Goal: Information Seeking & Learning: Learn about a topic

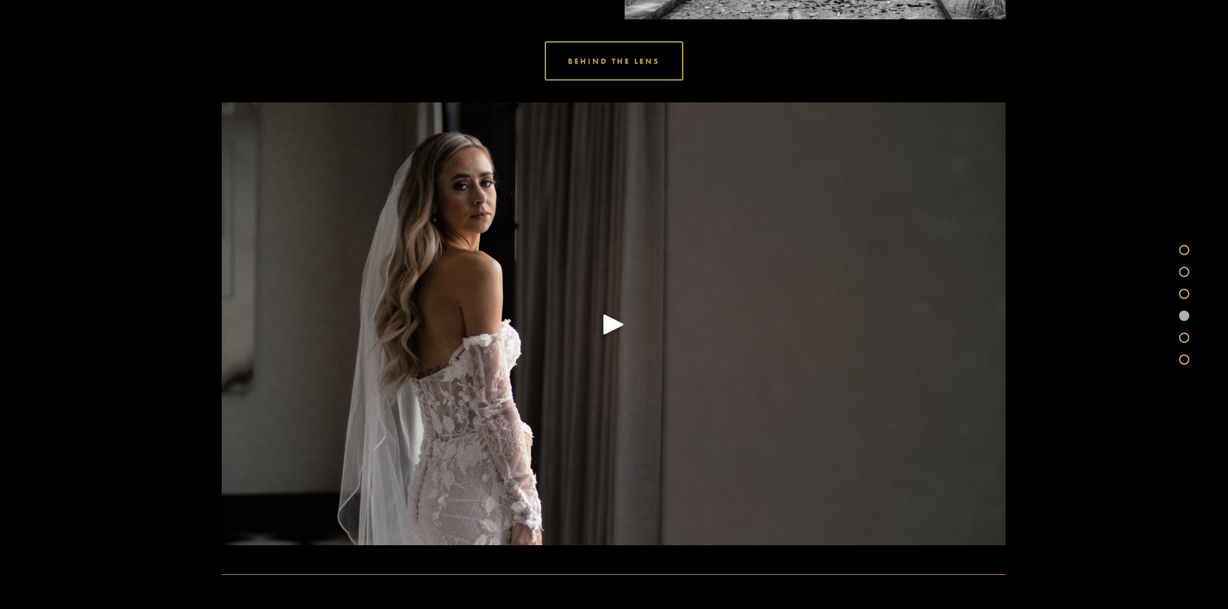
scroll to position [1977, 0]
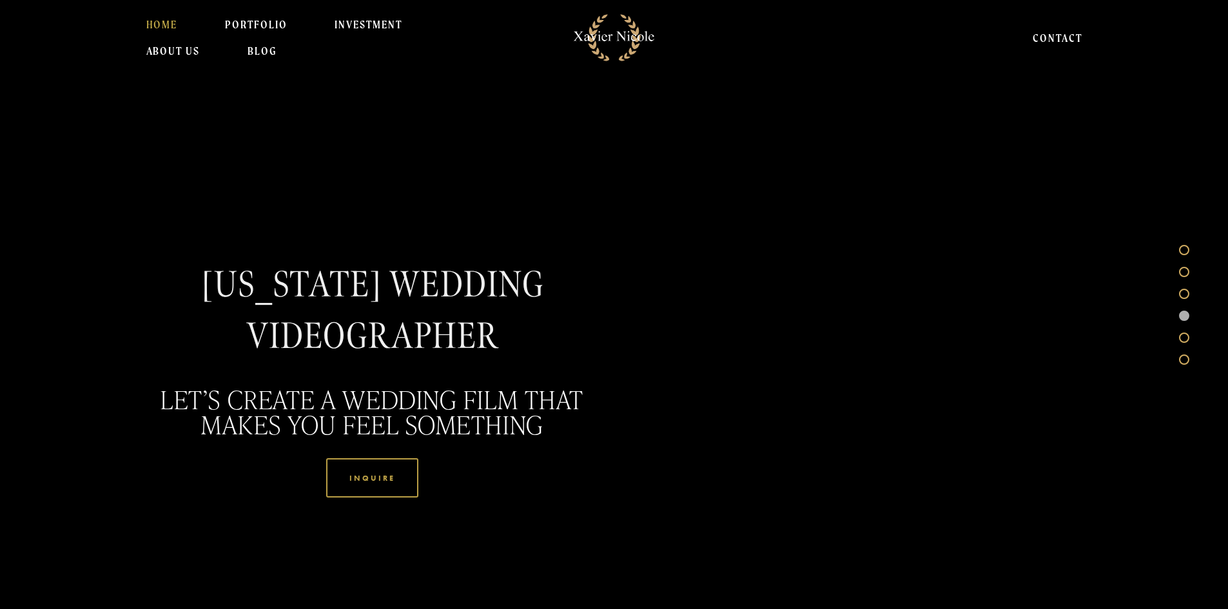
scroll to position [1949, 0]
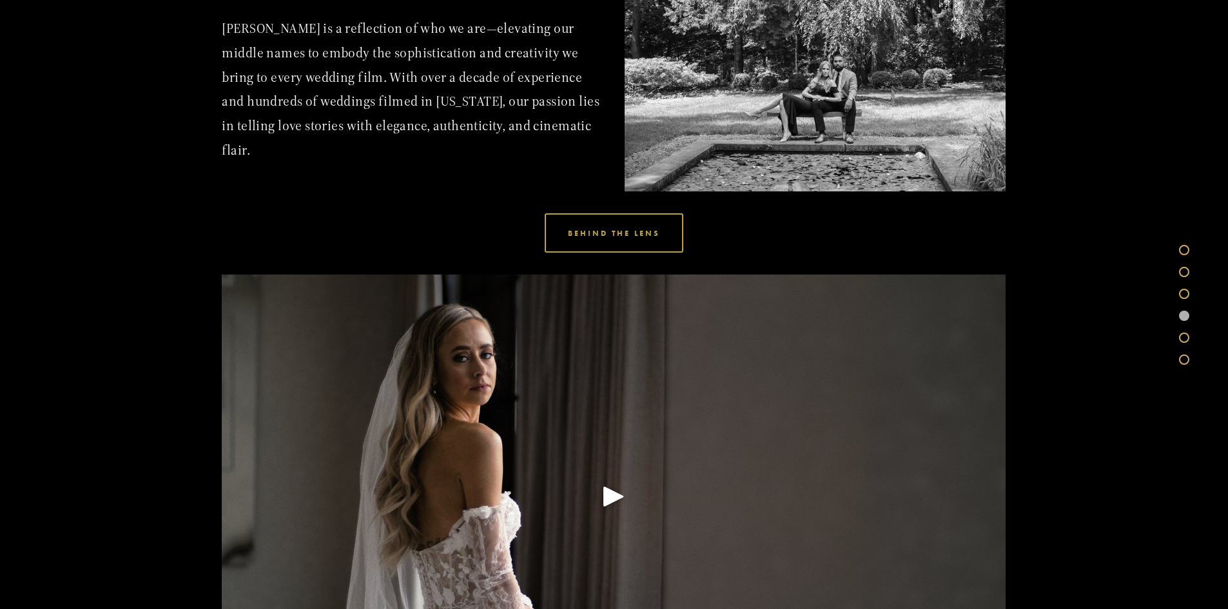
click at [98, 266] on section "BEHIND THE LENS Xavier Nicole is a reflection of who we are—elevating our middl…" at bounding box center [614, 323] width 1228 height 1012
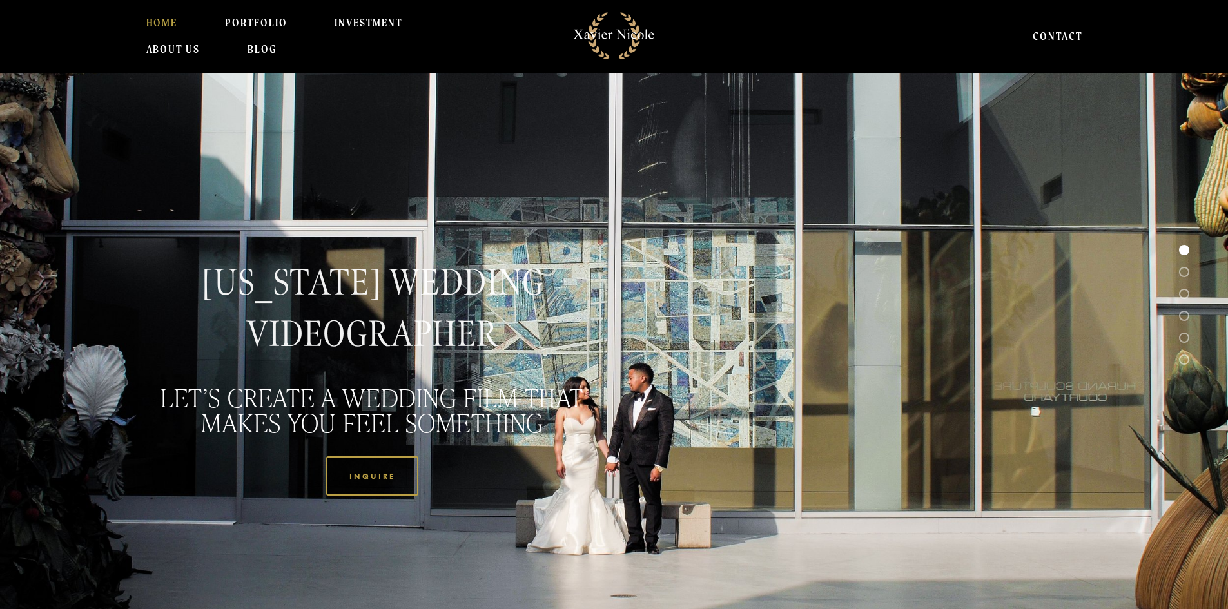
scroll to position [0, 0]
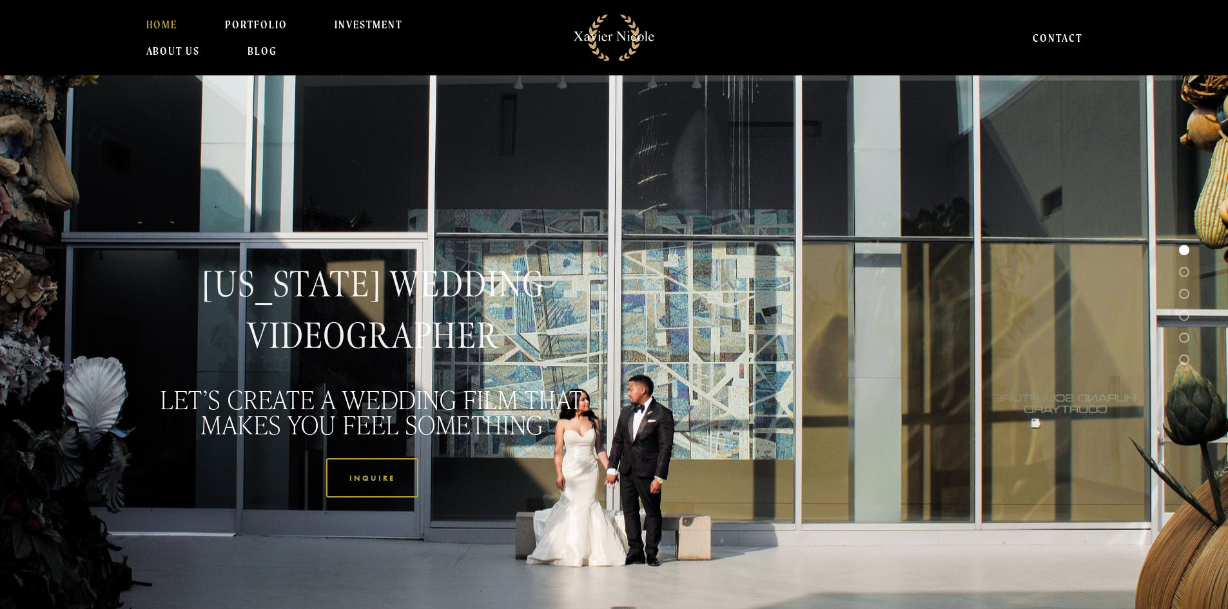
click at [1049, 34] on link "CONTACT" at bounding box center [1058, 38] width 50 height 26
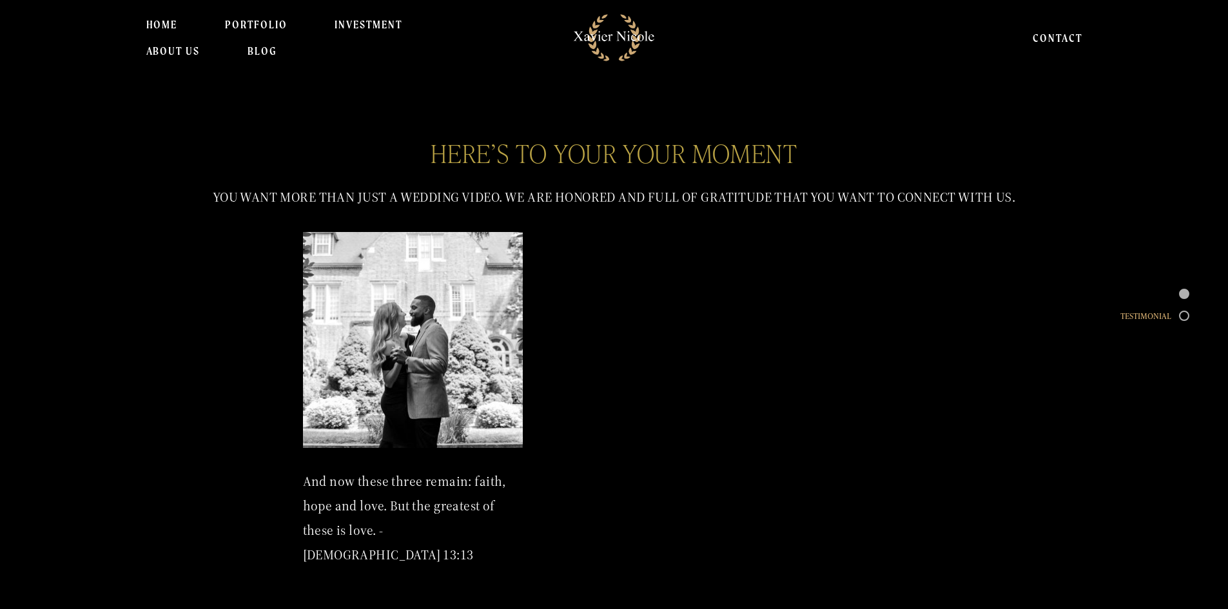
click at [1185, 317] on div at bounding box center [1184, 316] width 10 height 10
click at [264, 56] on link "BLOG" at bounding box center [262, 51] width 29 height 26
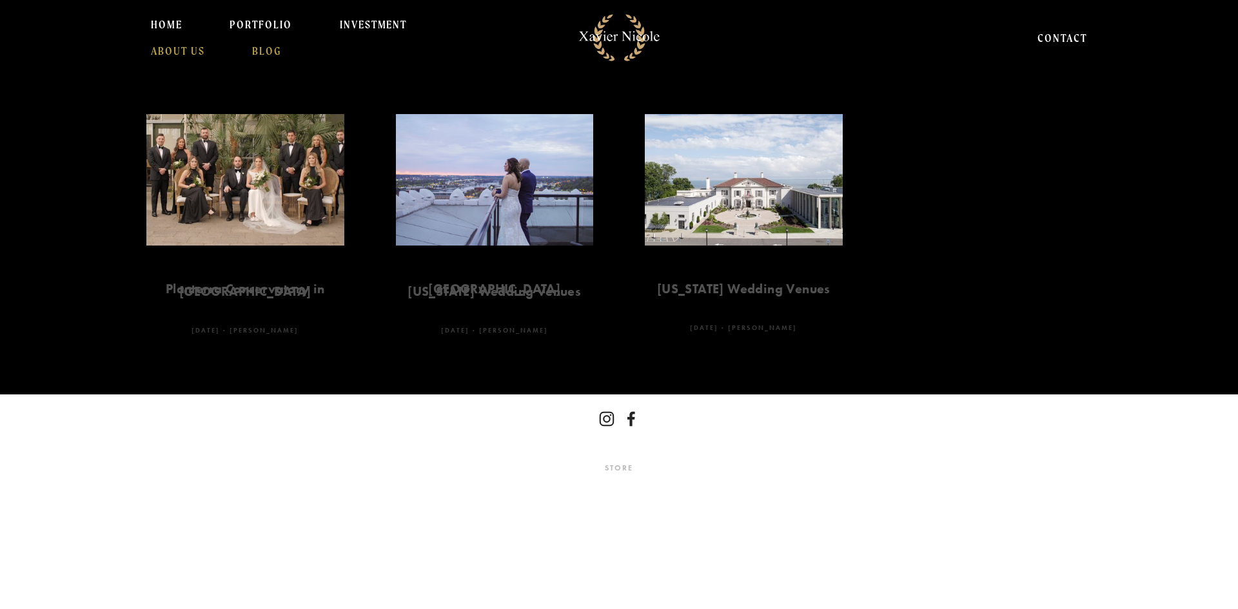
click at [199, 50] on link "About Us" at bounding box center [178, 51] width 54 height 26
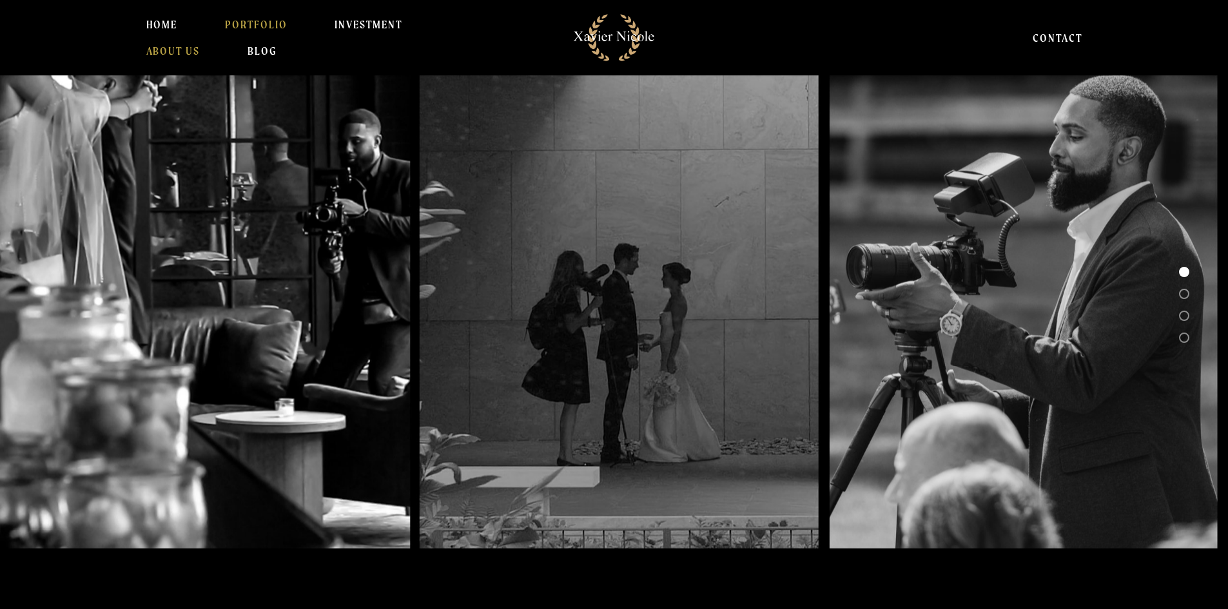
click at [246, 25] on link "PORTFOLIO" at bounding box center [256, 25] width 63 height 26
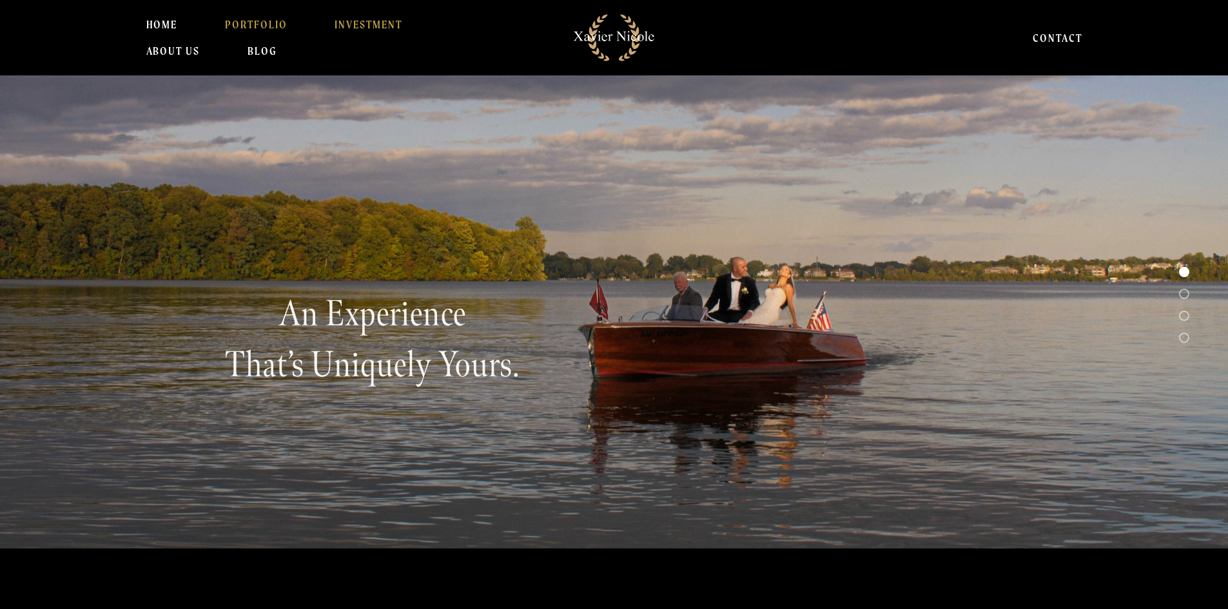
click at [364, 29] on link "INVESTMENT" at bounding box center [369, 25] width 68 height 26
